Goal: Task Accomplishment & Management: Complete application form

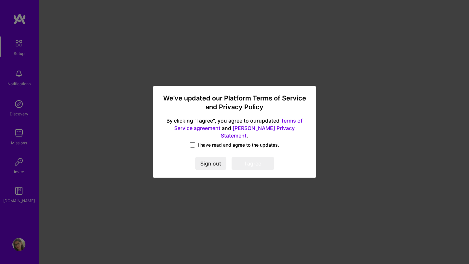
click at [195, 143] on span at bounding box center [192, 145] width 5 height 5
click at [0, 0] on input "I have read and agree to the updates." at bounding box center [0, 0] width 0 height 0
click at [256, 161] on button "I agree" at bounding box center [252, 164] width 43 height 13
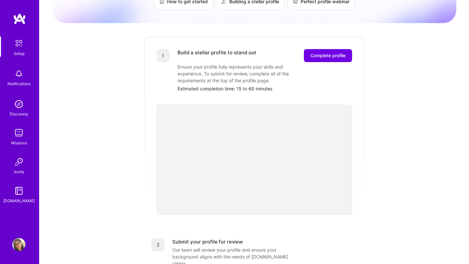
scroll to position [63, 0]
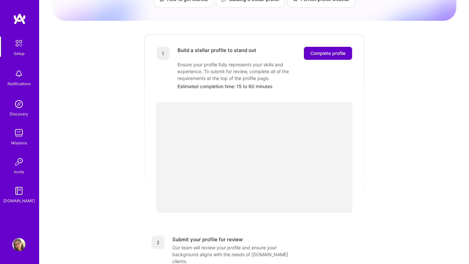
click at [324, 50] on span "Complete profile" at bounding box center [327, 53] width 35 height 7
